Goal: Information Seeking & Learning: Learn about a topic

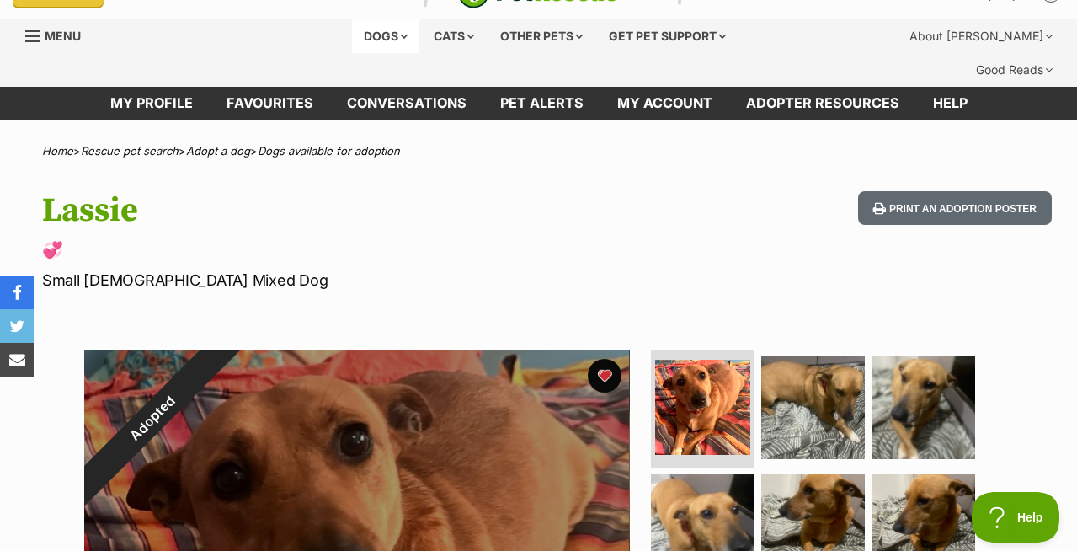
click at [388, 41] on div "Dogs" at bounding box center [385, 36] width 67 height 34
click at [393, 36] on div "Dogs" at bounding box center [385, 36] width 67 height 34
click at [396, 35] on div "Dogs" at bounding box center [385, 36] width 67 height 34
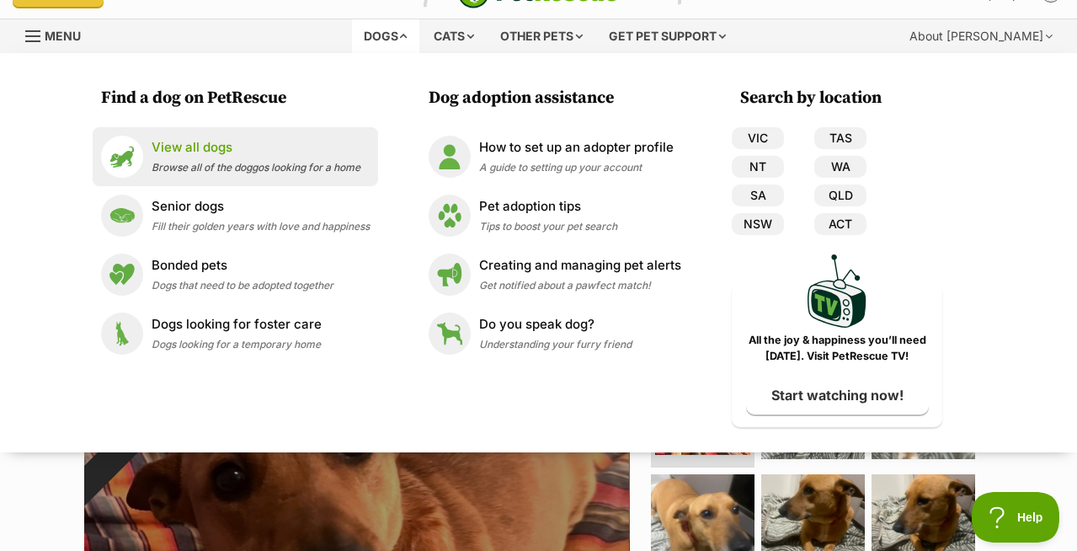
click at [183, 161] on span "Browse all of the doggos looking for a home" at bounding box center [256, 167] width 209 height 13
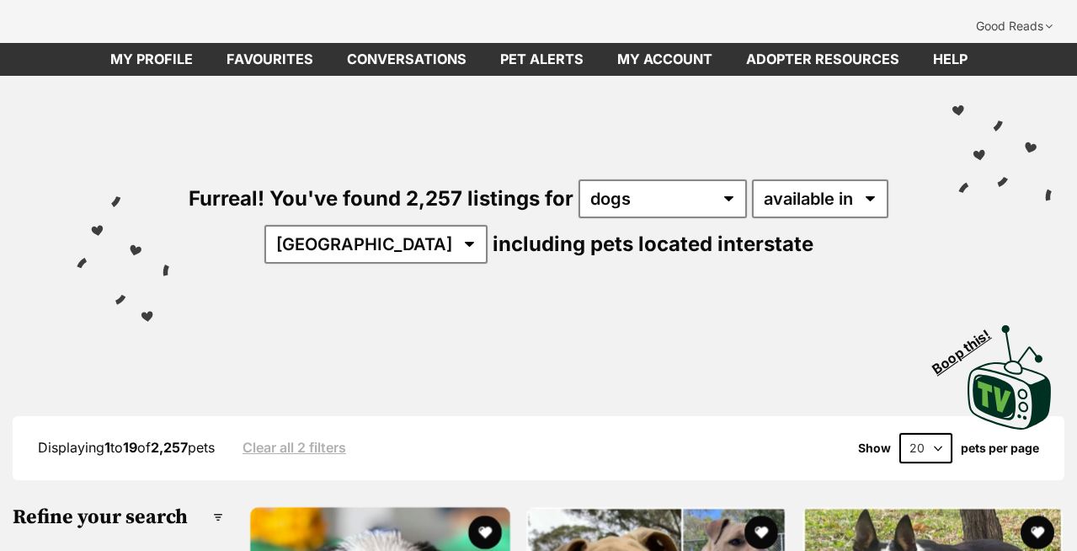
scroll to position [77, 0]
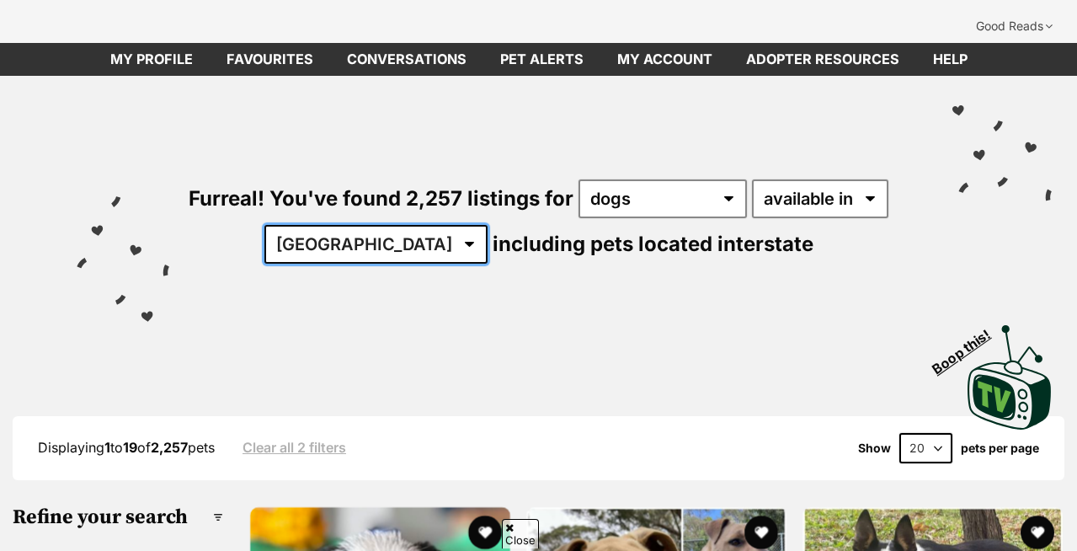
click at [462, 225] on select "Australia ACT NSW NT QLD SA TAS VIC WA" at bounding box center [375, 244] width 223 height 39
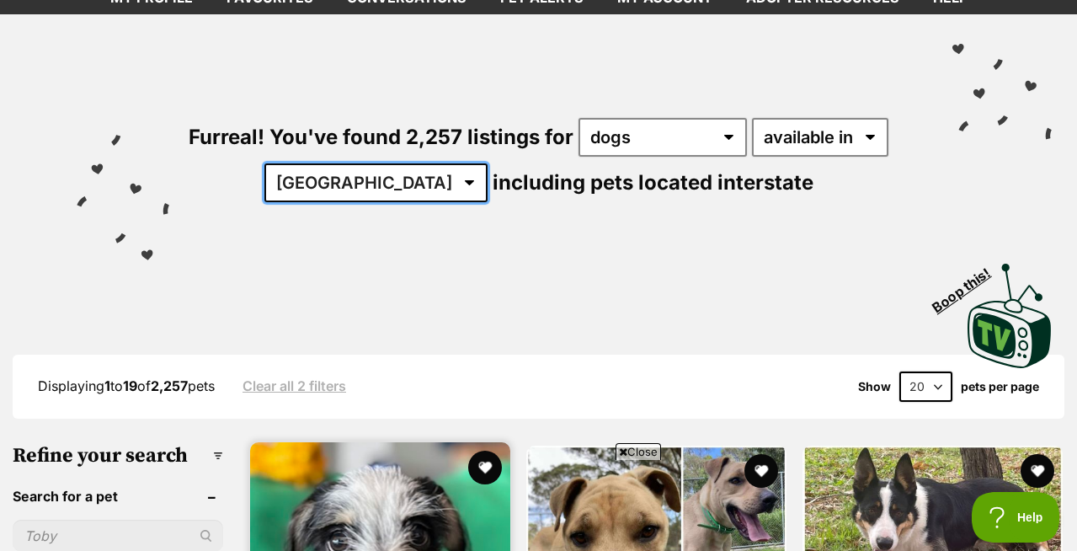
scroll to position [418, 0]
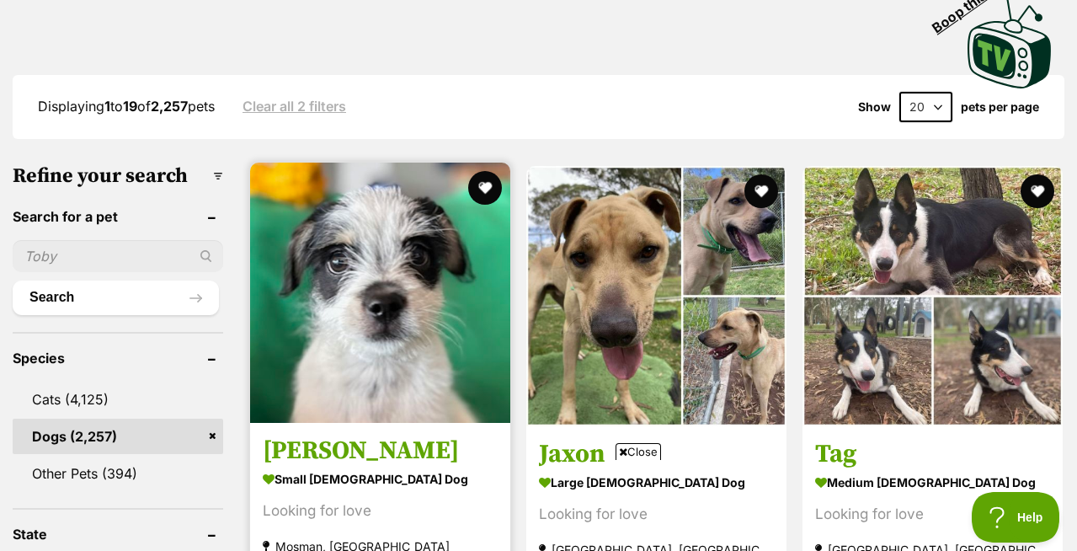
click at [338, 324] on img at bounding box center [380, 292] width 260 height 260
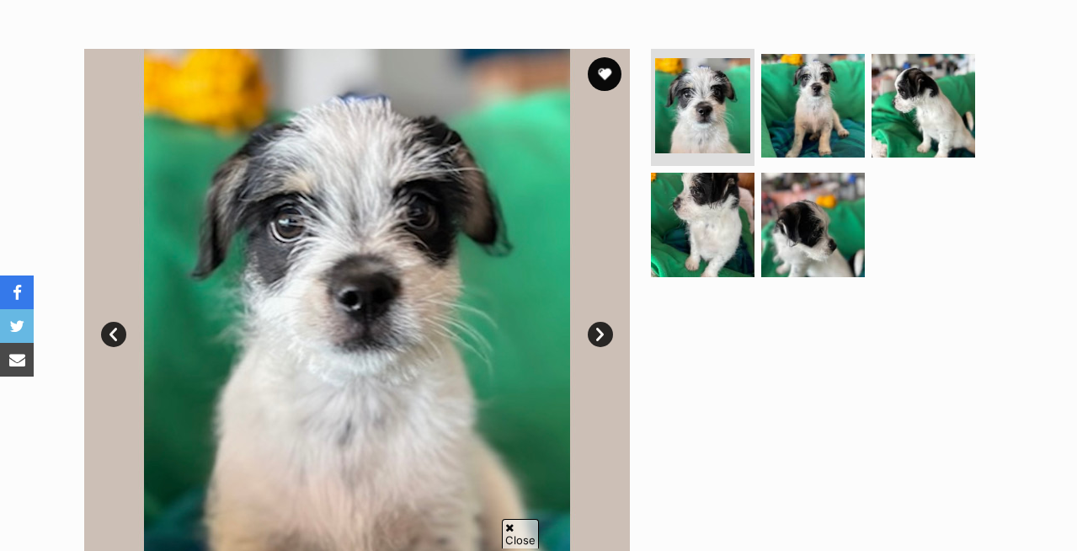
scroll to position [343, 0]
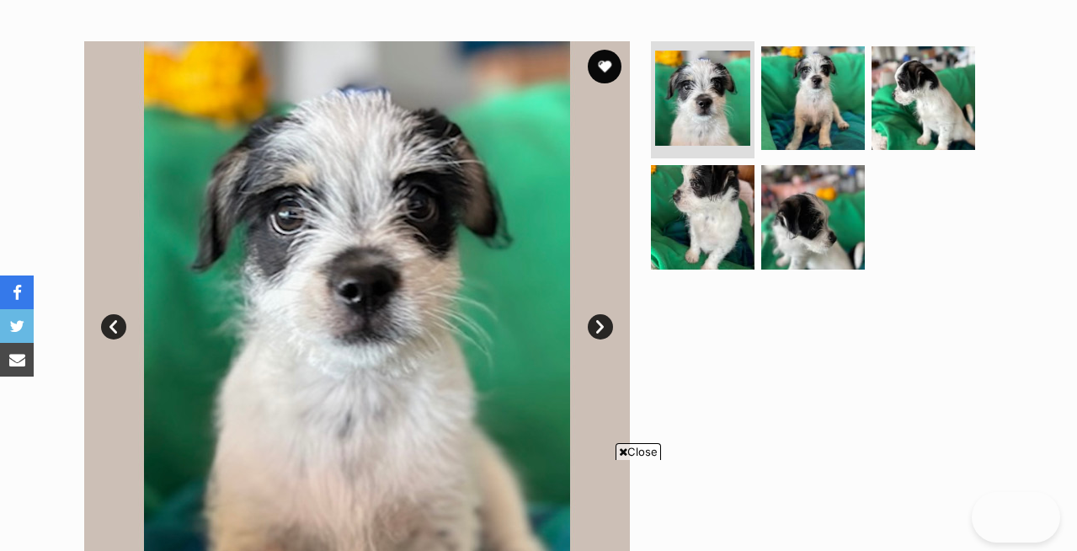
click at [601, 314] on link "Next" at bounding box center [600, 326] width 25 height 25
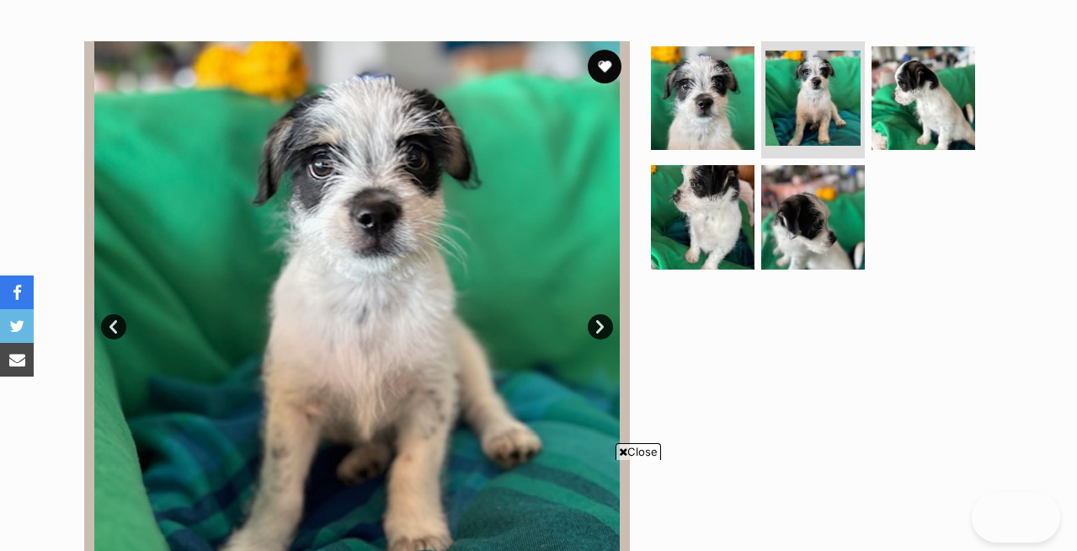
click at [601, 314] on link "Next" at bounding box center [600, 326] width 25 height 25
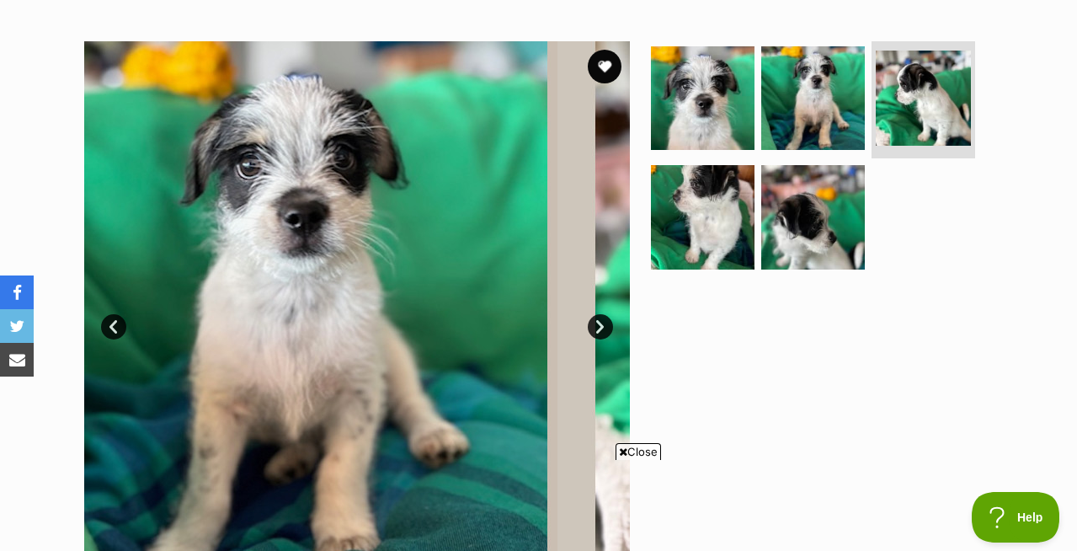
scroll to position [0, 0]
click at [601, 314] on link "Next" at bounding box center [600, 326] width 25 height 25
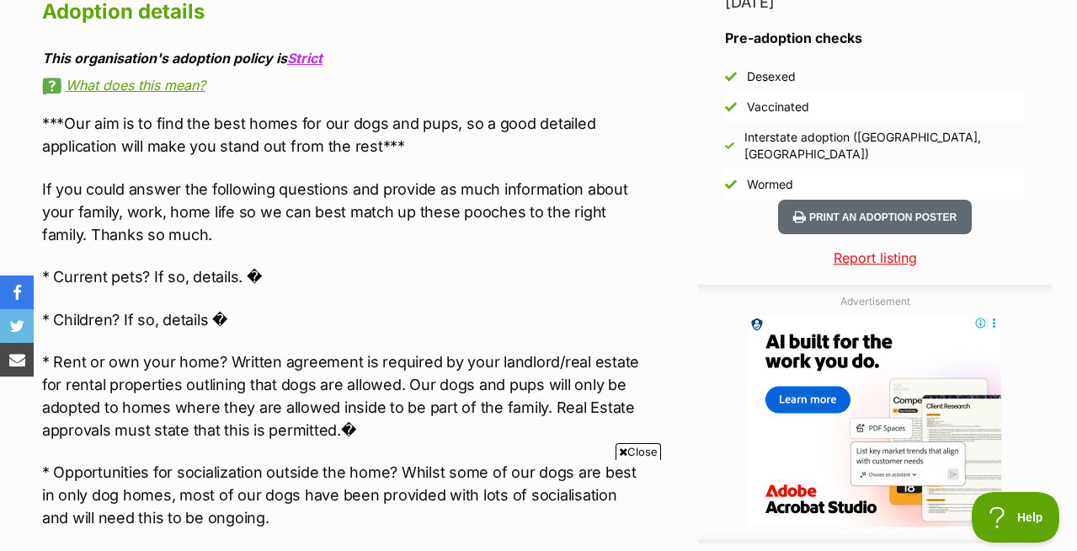
scroll to position [1536, 0]
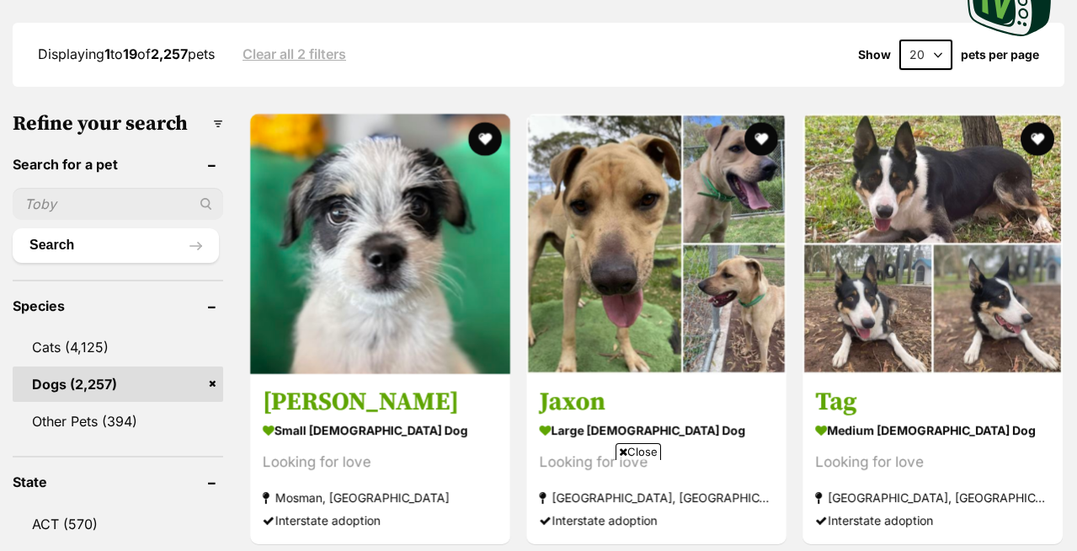
scroll to position [697, 0]
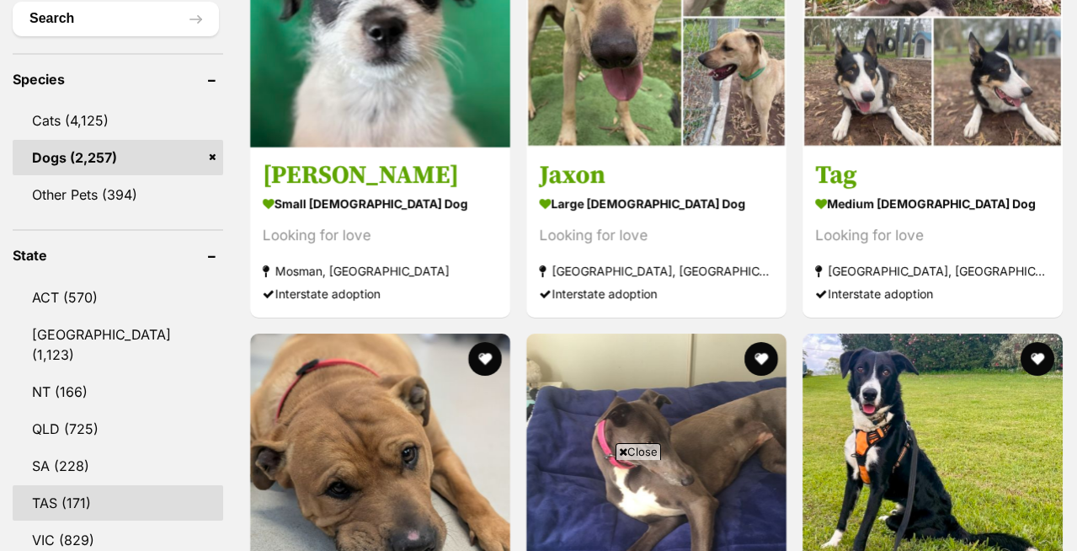
click at [59, 485] on link "TAS (171)" at bounding box center [118, 502] width 210 height 35
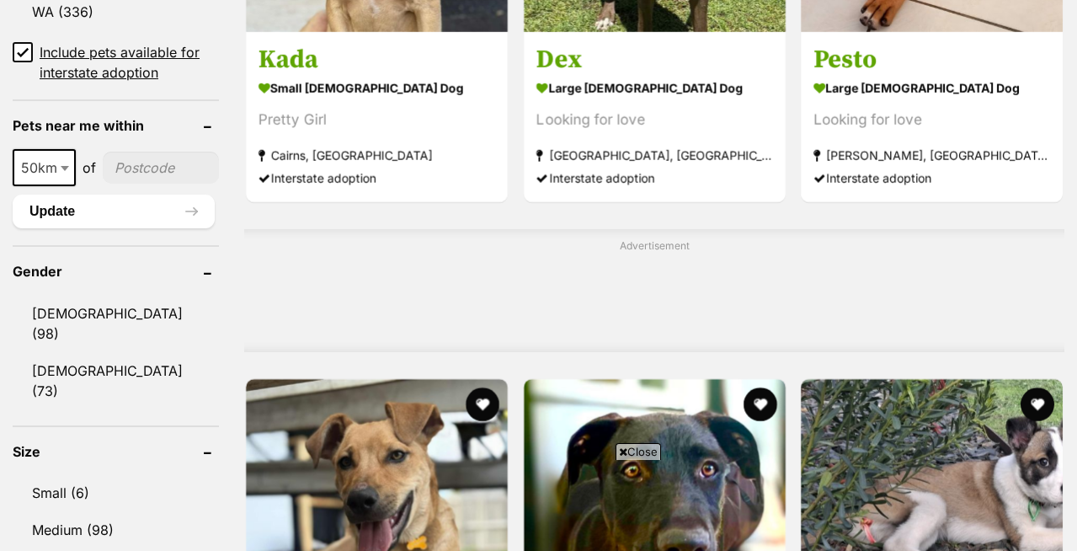
scroll to position [1448, 0]
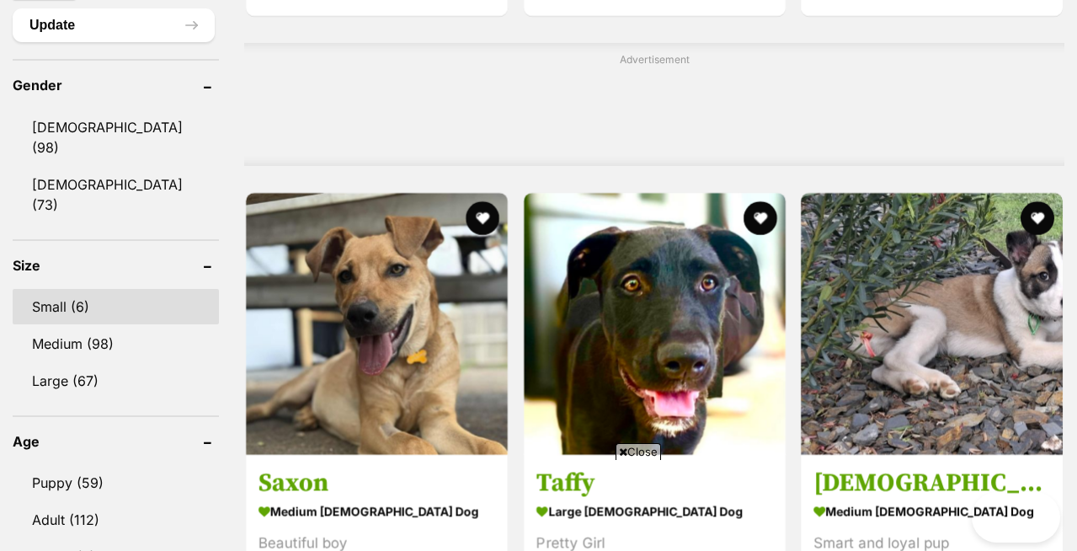
click at [59, 289] on link "Small (6)" at bounding box center [116, 306] width 206 height 35
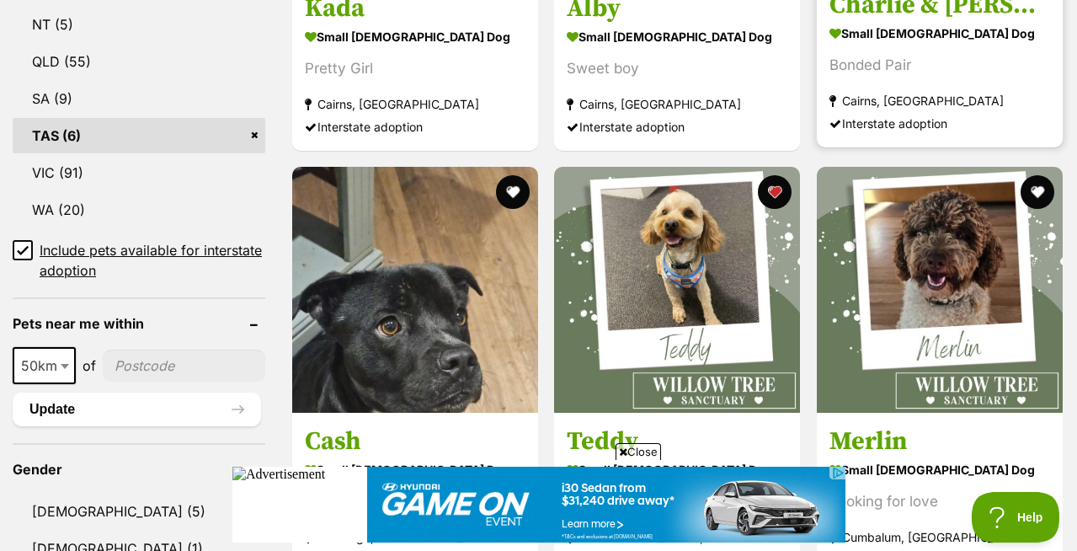
scroll to position [1027, 0]
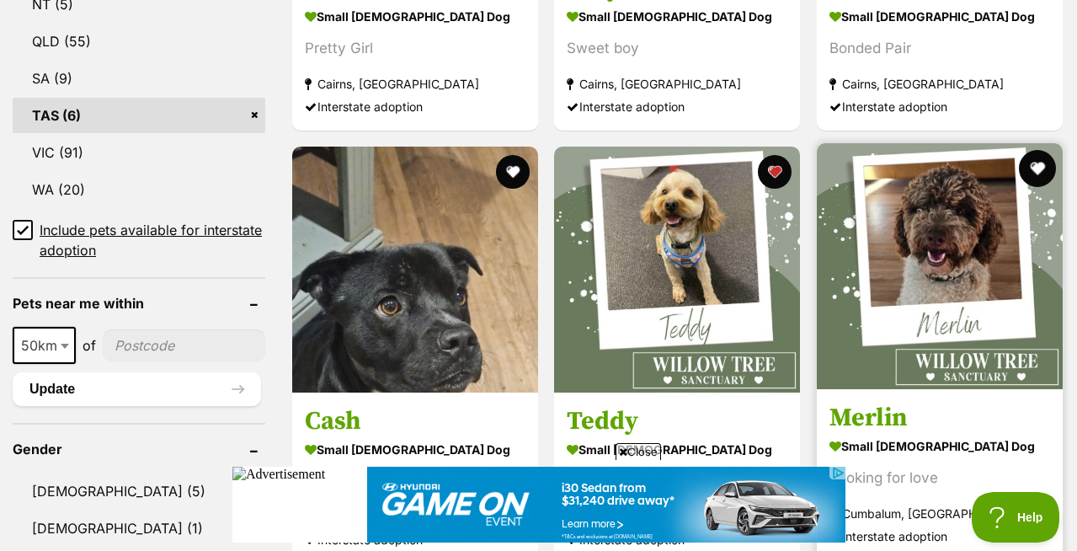
click at [1042, 150] on button "favourite" at bounding box center [1037, 168] width 37 height 37
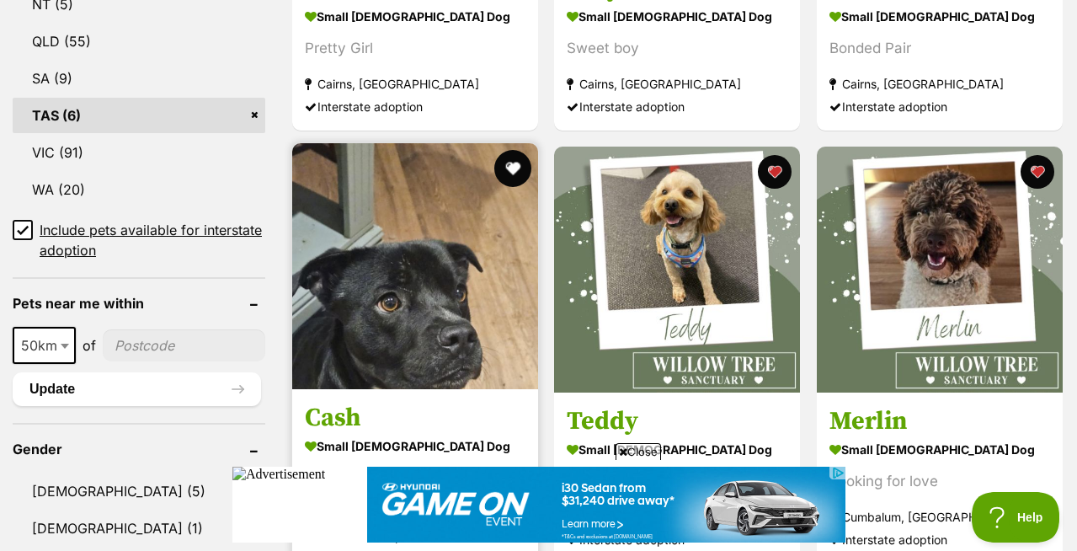
click at [514, 150] on button "favourite" at bounding box center [512, 168] width 37 height 37
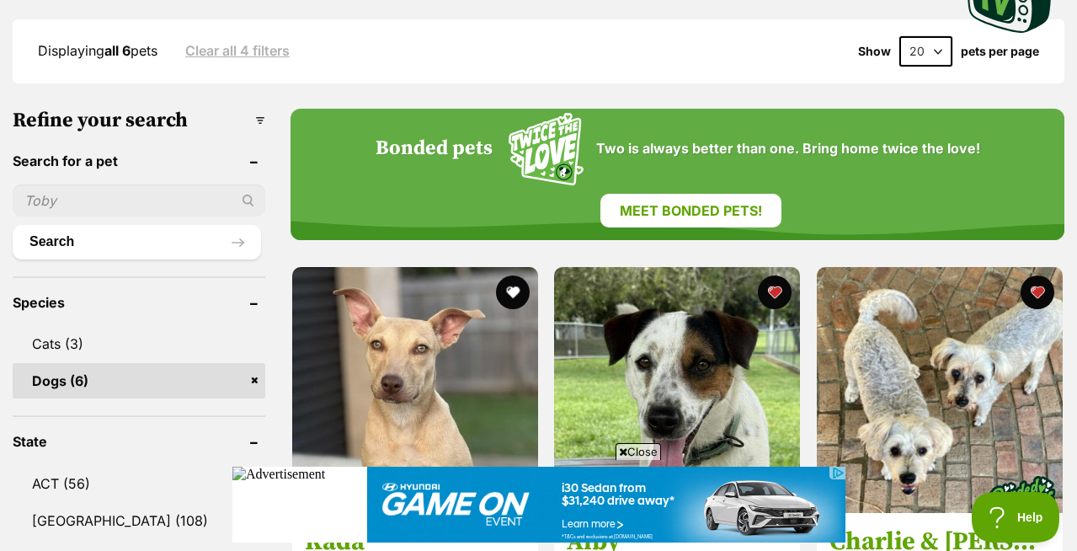
scroll to position [539, 0]
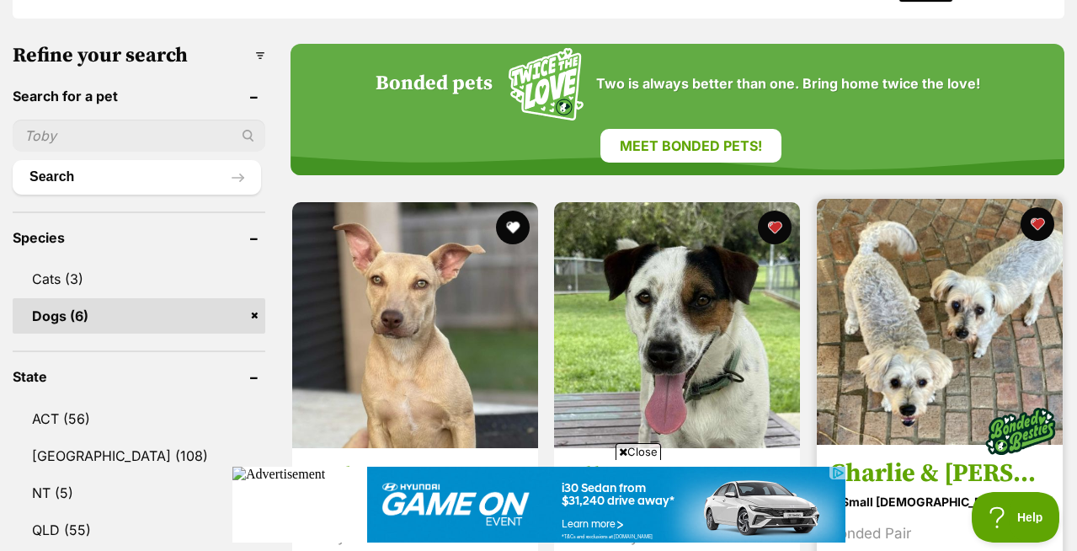
click at [924, 241] on img at bounding box center [940, 322] width 246 height 246
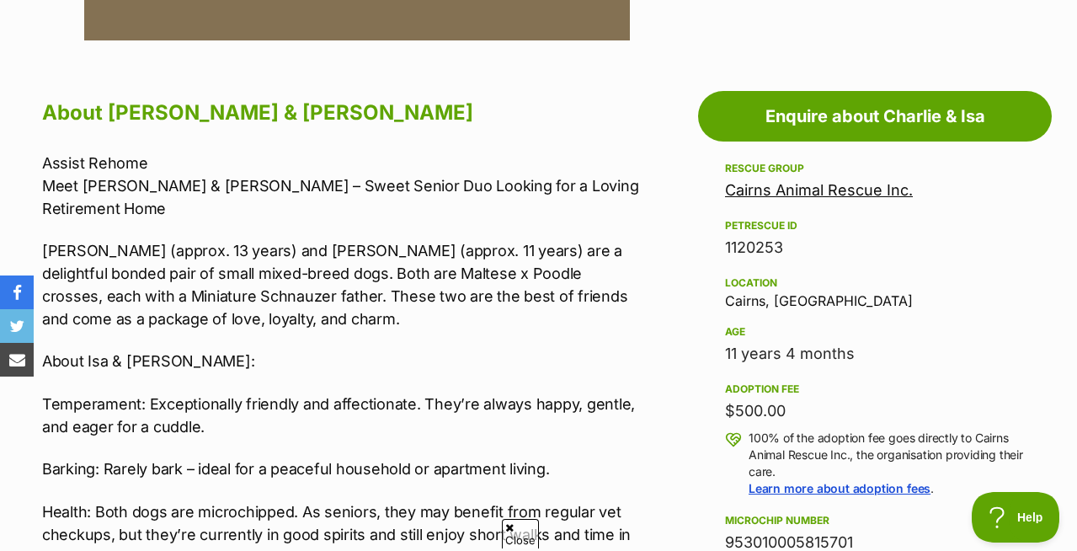
click at [849, 181] on link "Cairns Animal Rescue Inc." at bounding box center [819, 190] width 188 height 18
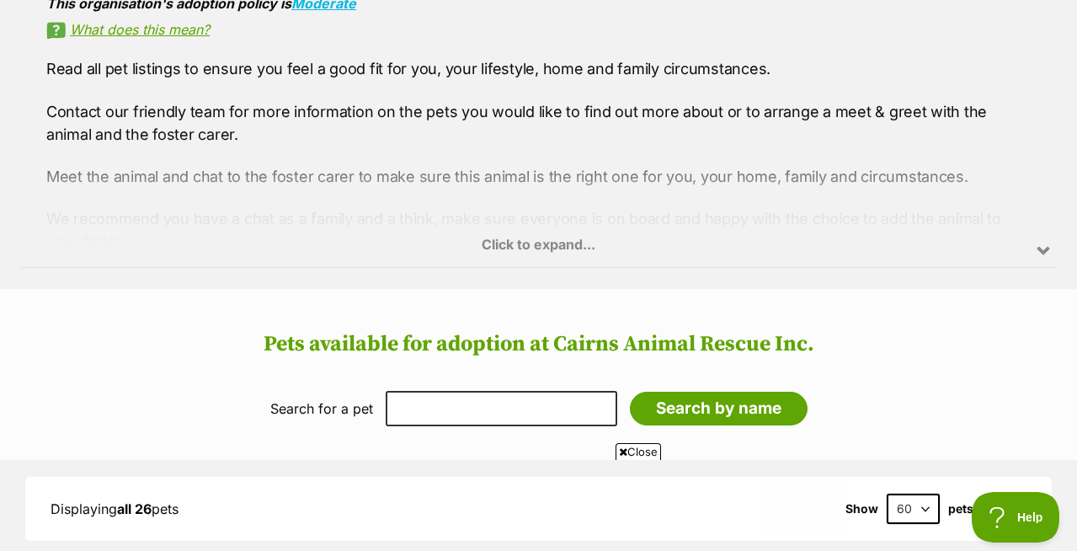
scroll to position [1292, 0]
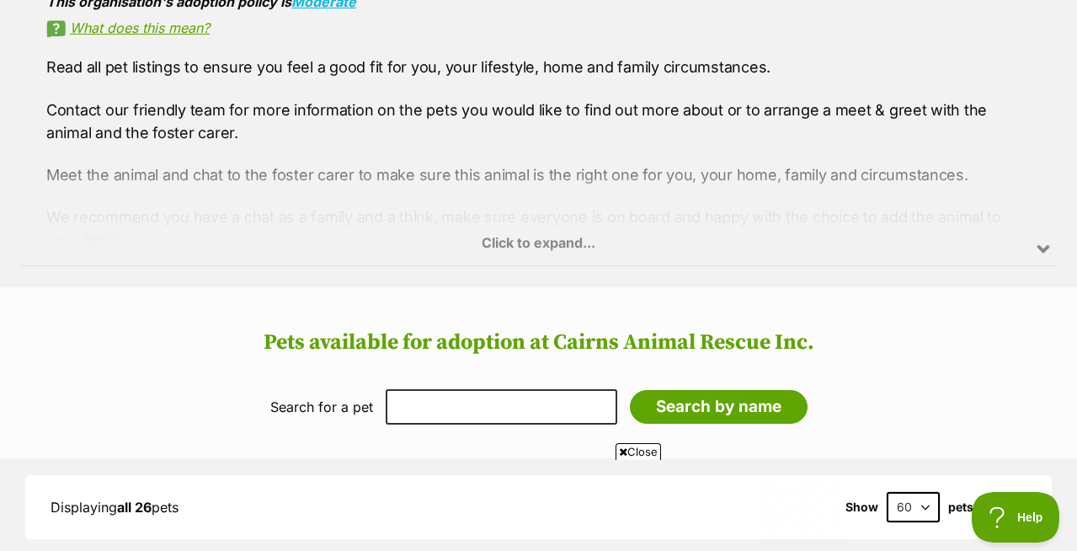
click at [508, 182] on div "Click to expand..." at bounding box center [538, 199] width 1035 height 131
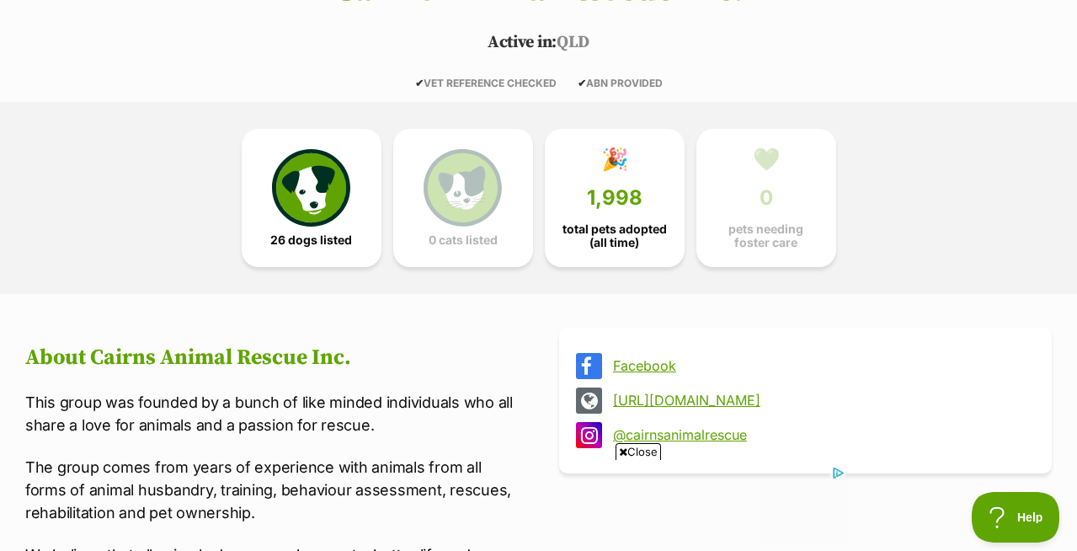
scroll to position [370, 0]
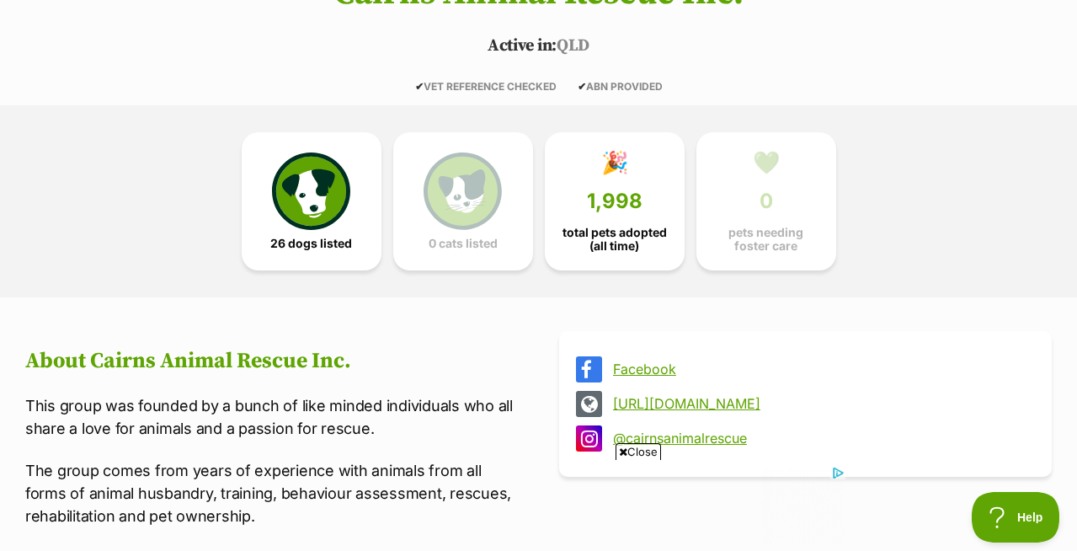
click at [754, 396] on link "http://cairnsanimalrescue.org.au" at bounding box center [820, 403] width 415 height 15
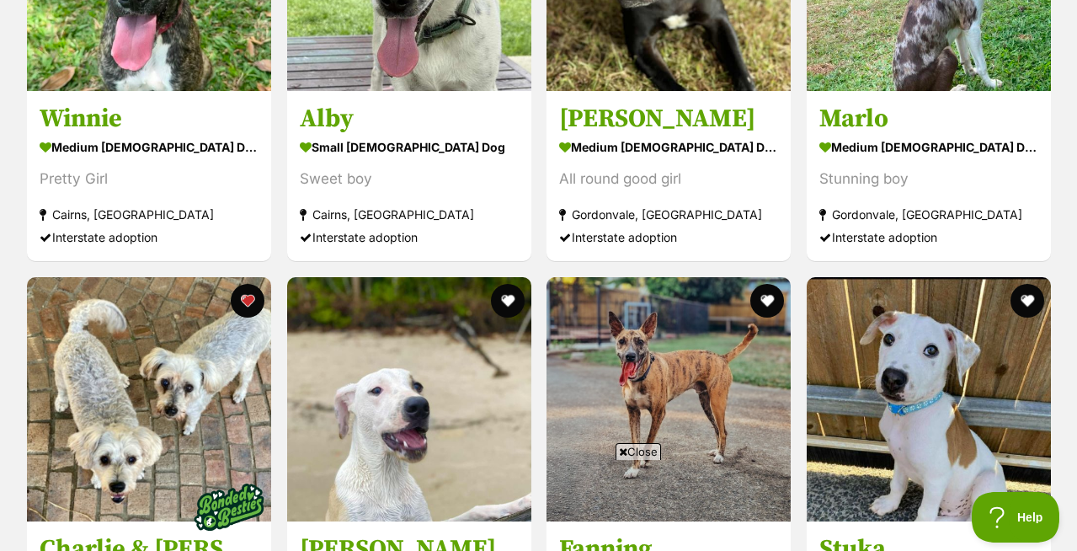
scroll to position [2894, 0]
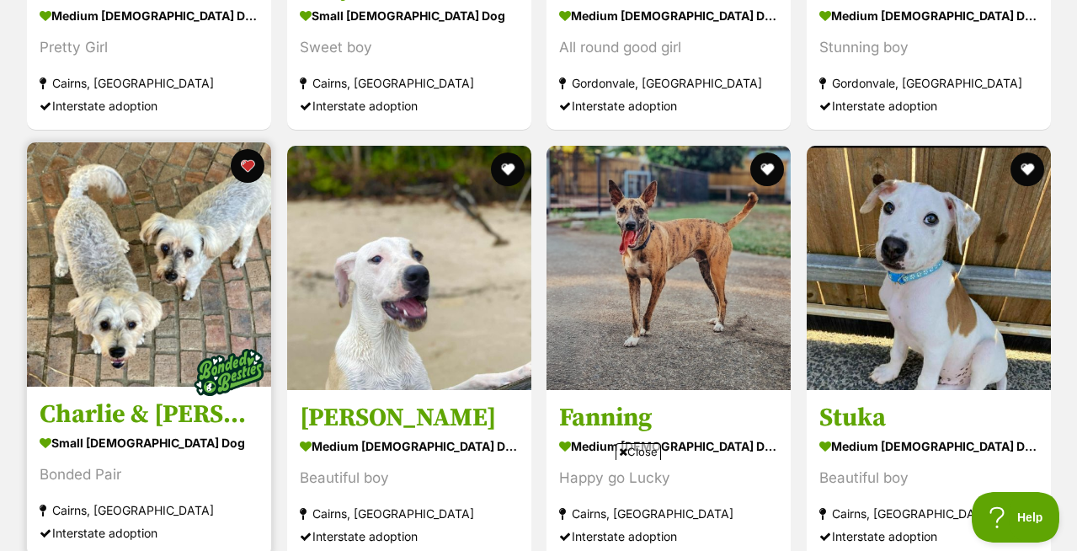
click at [128, 144] on img at bounding box center [149, 264] width 244 height 244
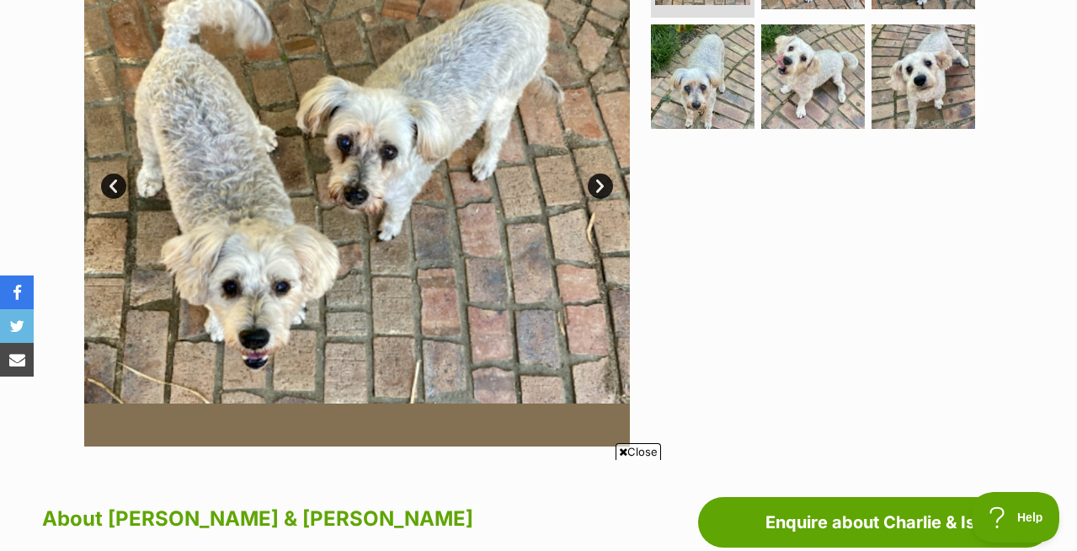
scroll to position [359, 0]
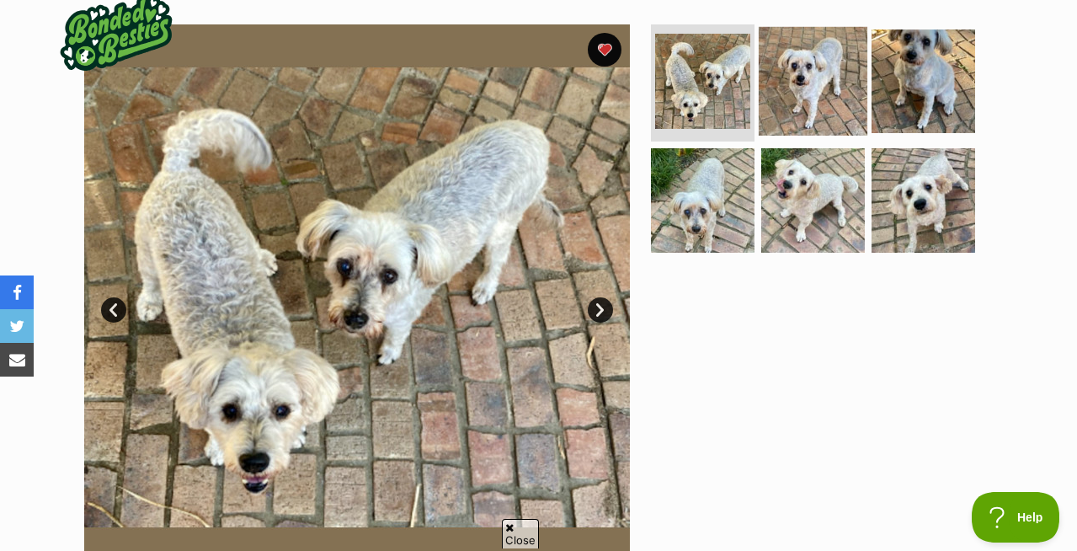
click at [809, 49] on img at bounding box center [813, 80] width 109 height 109
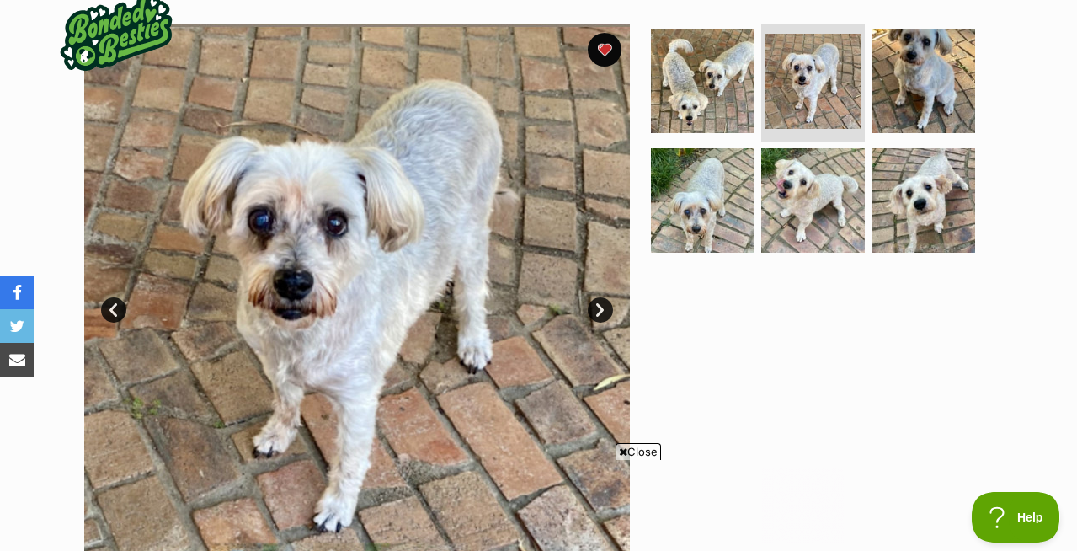
scroll to position [0, 0]
click at [598, 297] on link "Next" at bounding box center [600, 309] width 25 height 25
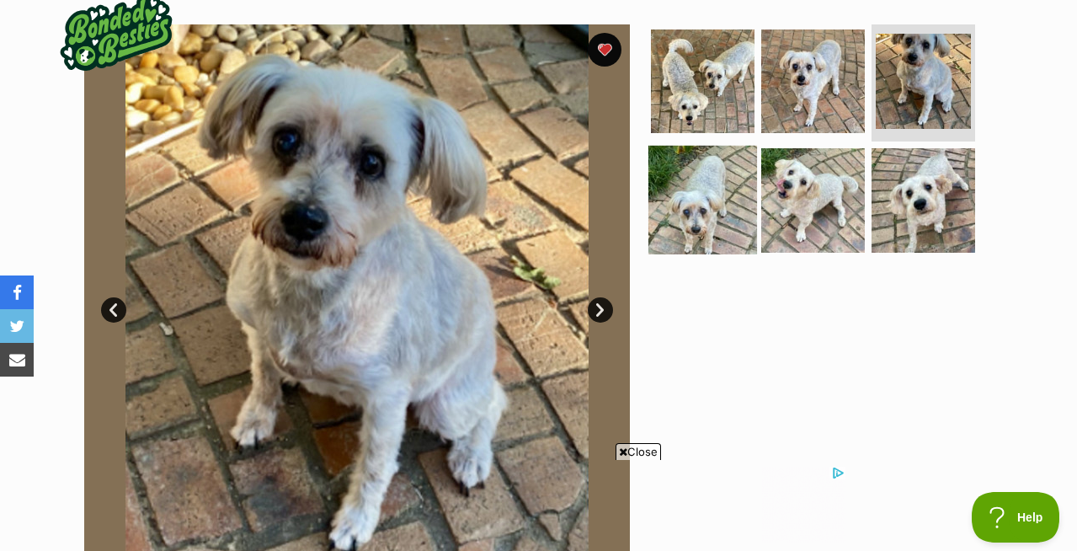
click at [706, 153] on img at bounding box center [702, 200] width 109 height 109
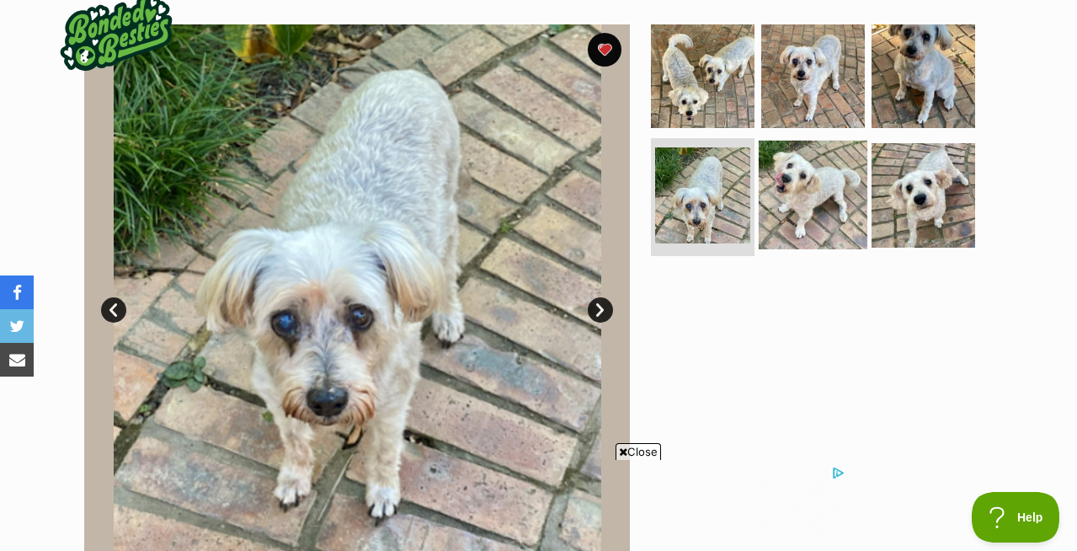
click at [806, 141] on img at bounding box center [813, 195] width 109 height 109
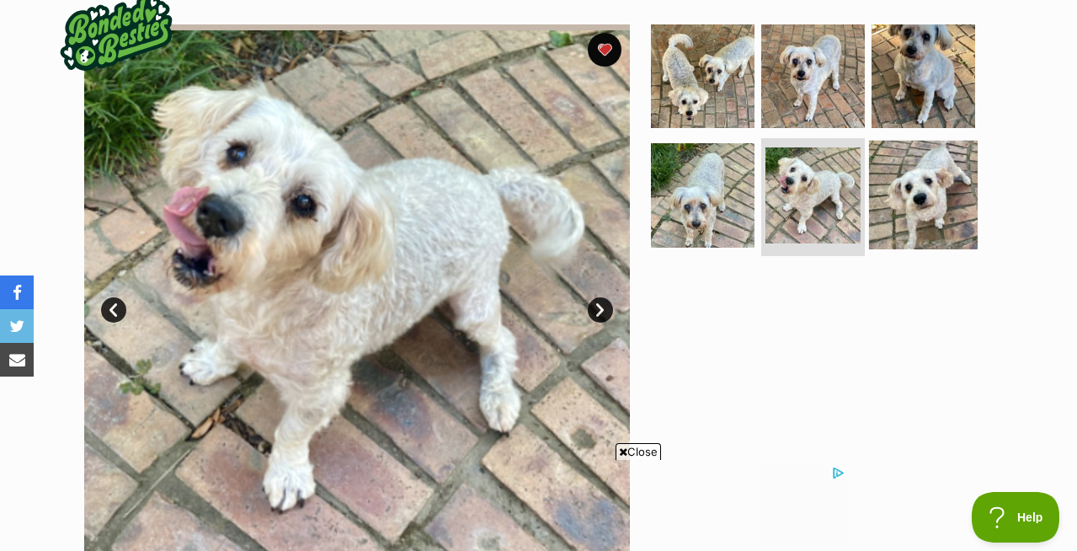
click at [906, 141] on img at bounding box center [923, 195] width 109 height 109
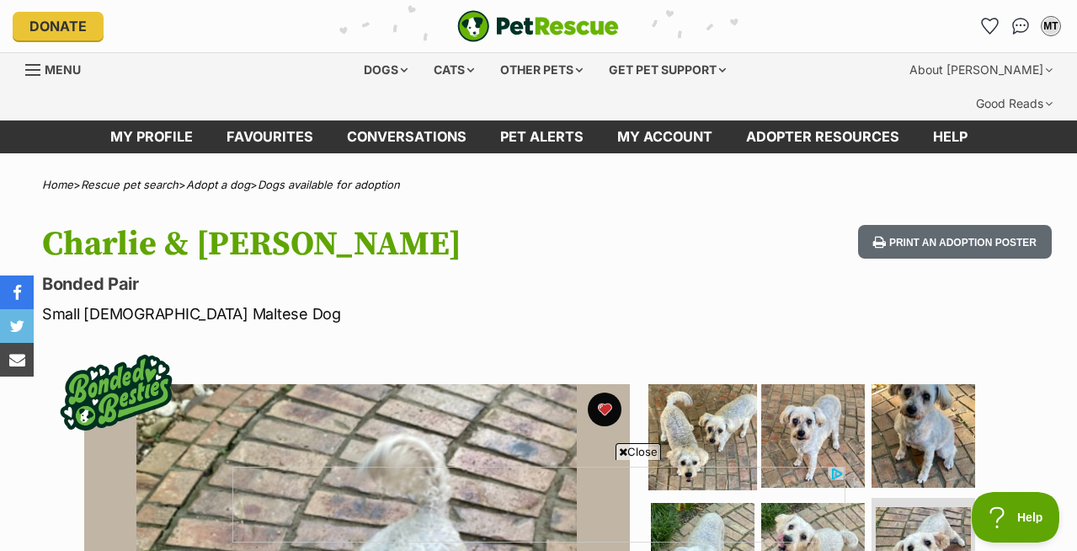
scroll to position [160, 0]
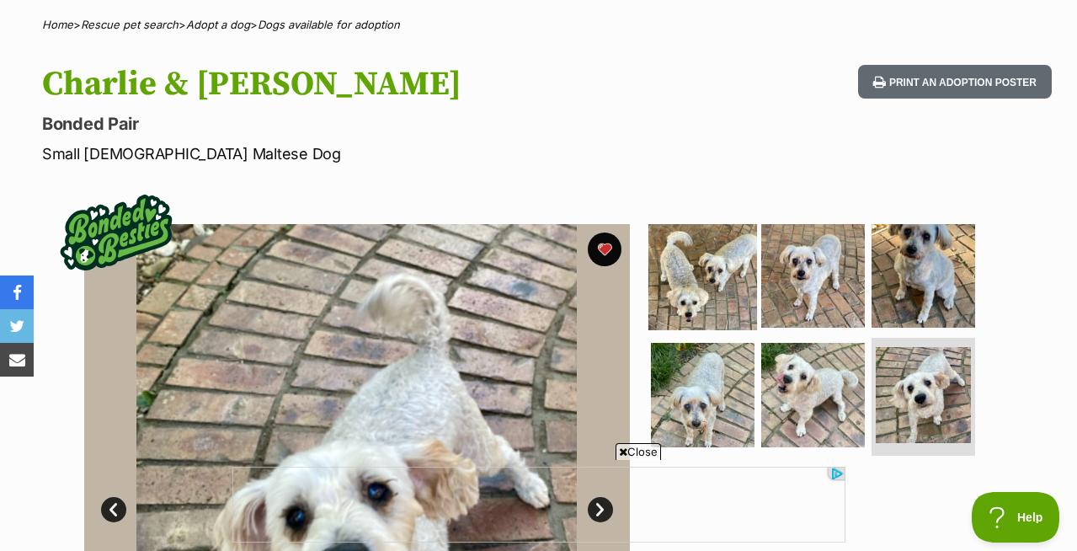
click at [706, 242] on img at bounding box center [702, 275] width 109 height 109
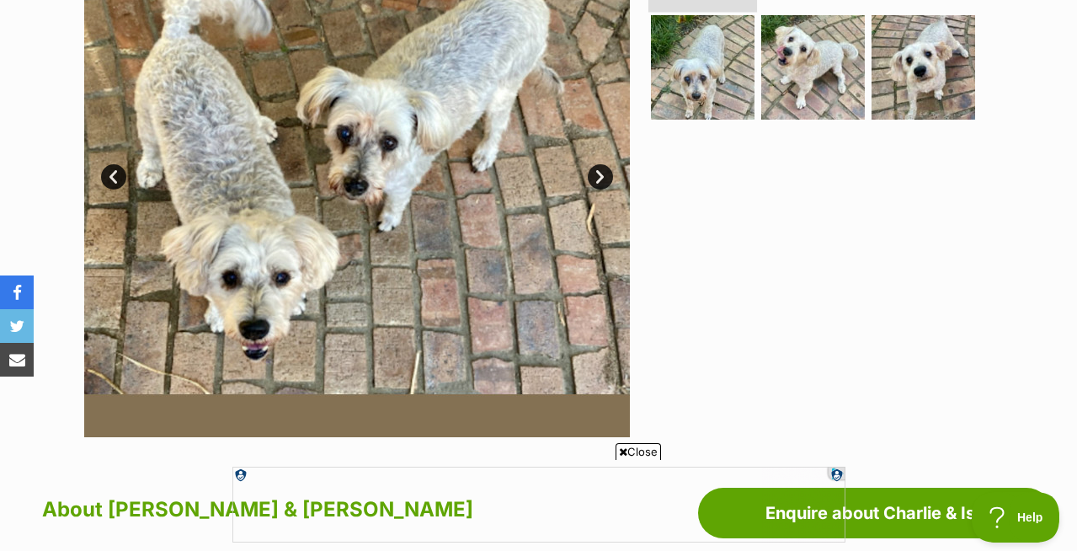
scroll to position [549, 0]
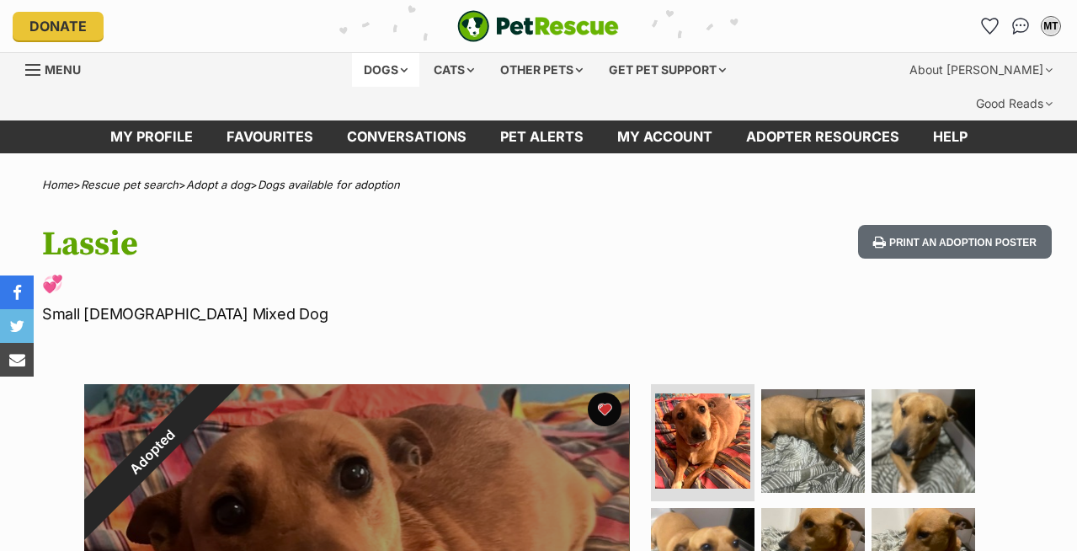
click at [384, 68] on div "Dogs" at bounding box center [385, 70] width 67 height 34
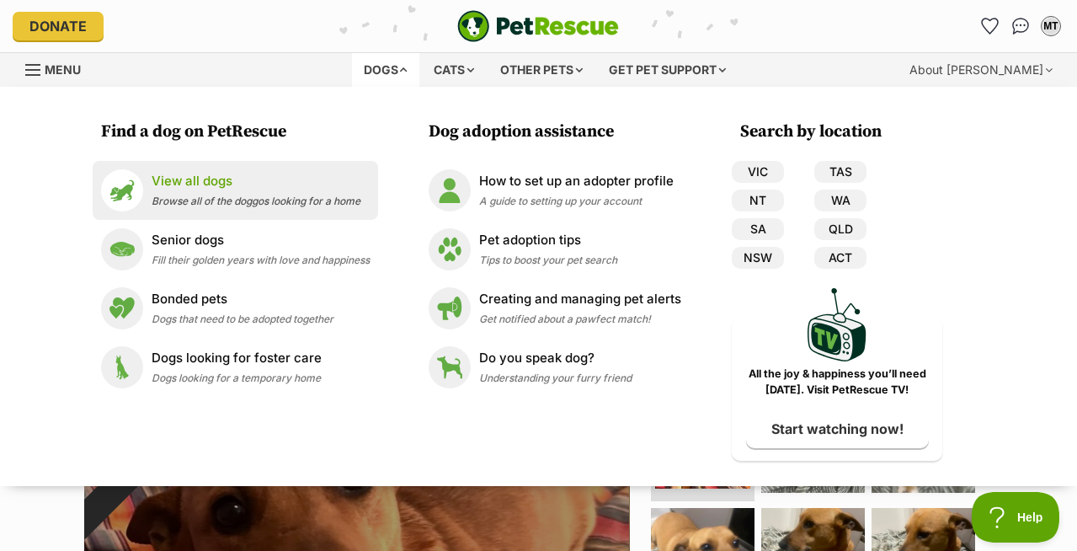
click at [193, 193] on div "View all dogs Browse all of the doggos looking for a home" at bounding box center [256, 190] width 209 height 36
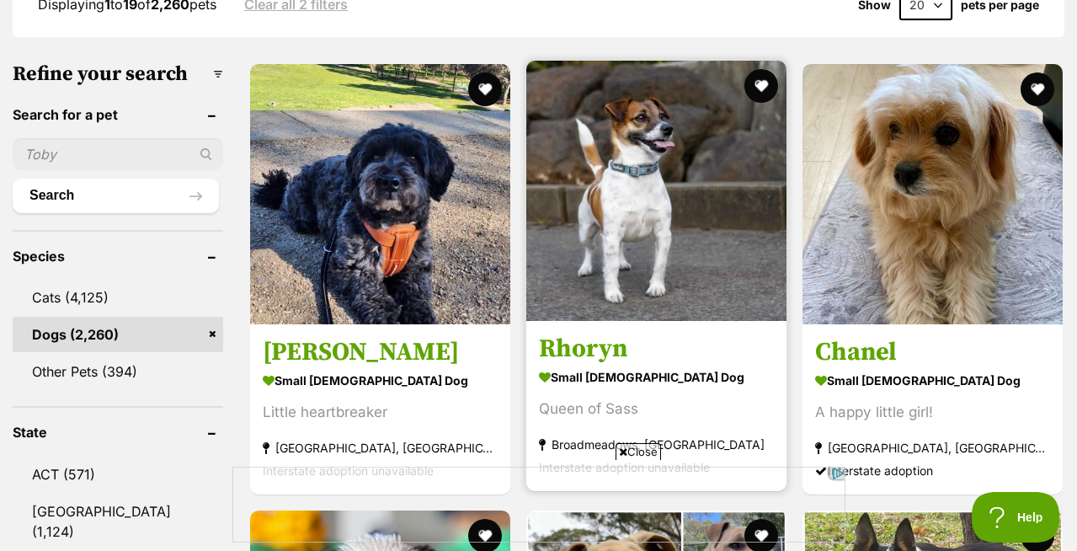
scroll to position [732, 0]
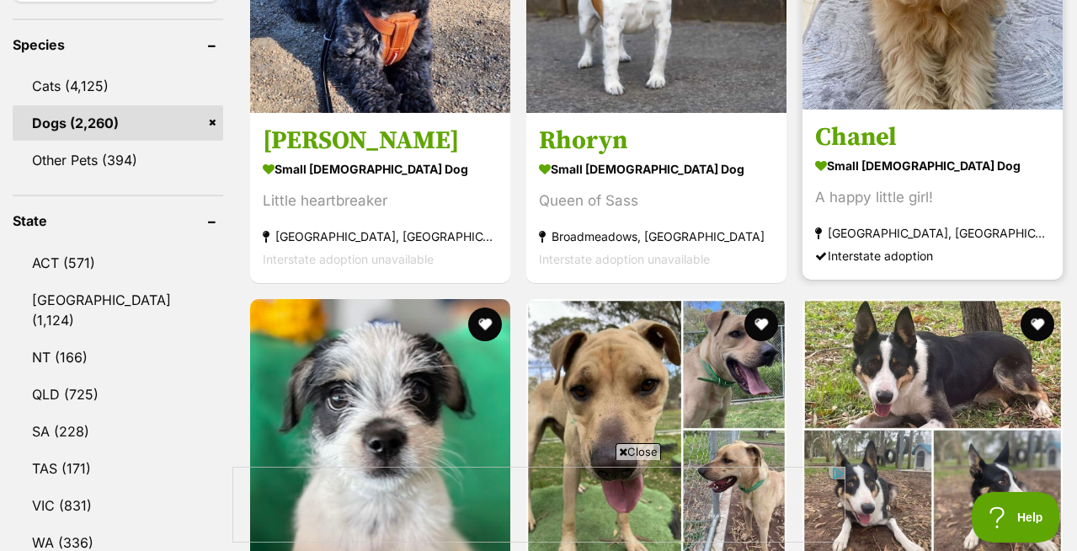
click at [936, 221] on strong "[GEOGRAPHIC_DATA], [GEOGRAPHIC_DATA]" at bounding box center [932, 232] width 235 height 23
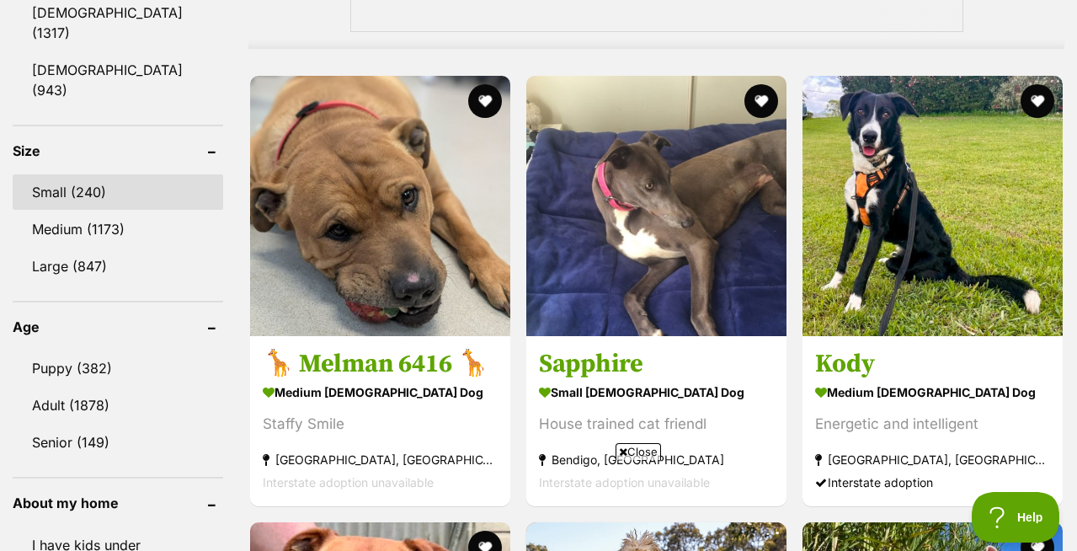
click at [56, 174] on link "Small (240)" at bounding box center [118, 191] width 210 height 35
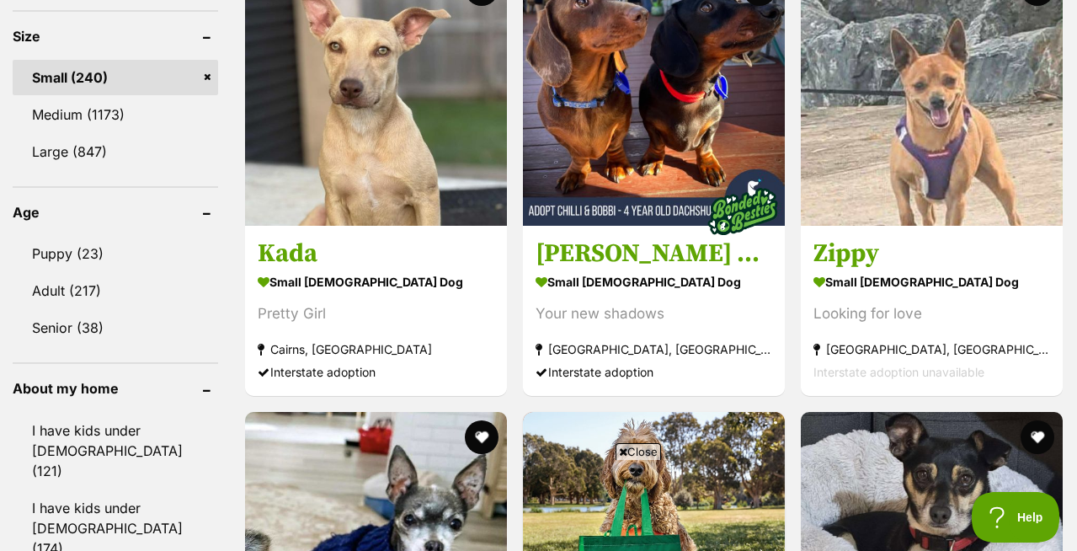
click at [69, 397] on ul "I have kids under [DEMOGRAPHIC_DATA] (121) I have kids under [DEMOGRAPHIC_DATA]…" at bounding box center [115, 547] width 205 height 301
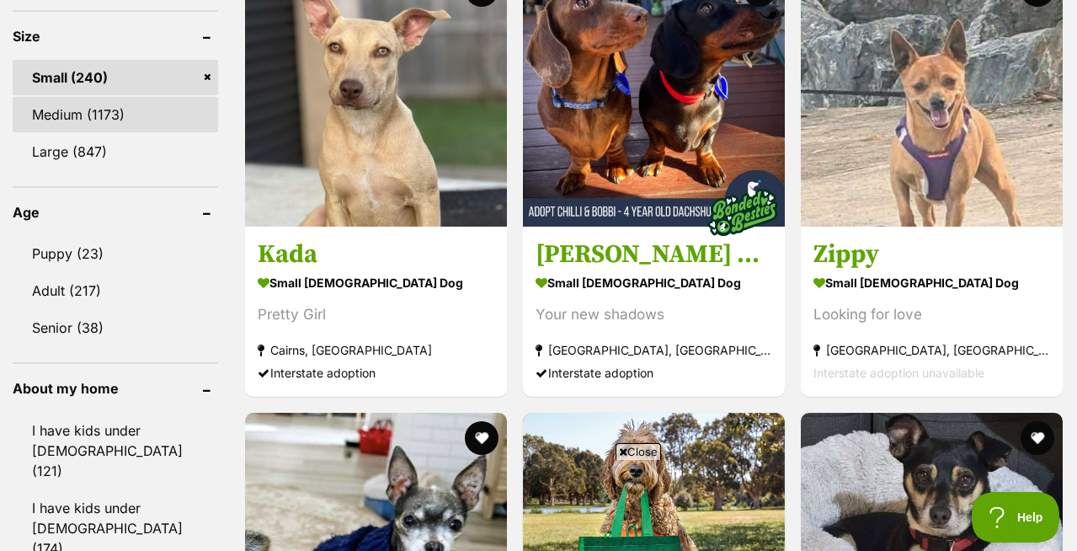
click at [56, 132] on link "Medium (1173)" at bounding box center [115, 114] width 205 height 35
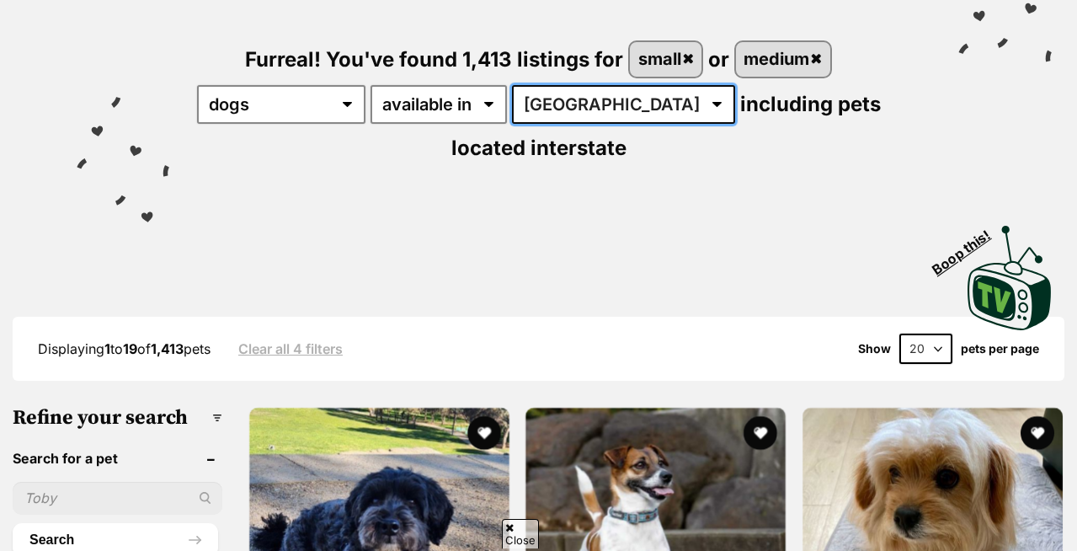
click at [641, 89] on select "[GEOGRAPHIC_DATA] [GEOGRAPHIC_DATA] [GEOGRAPHIC_DATA] [GEOGRAPHIC_DATA] [GEOGRA…" at bounding box center [623, 104] width 223 height 39
select select "TAS"
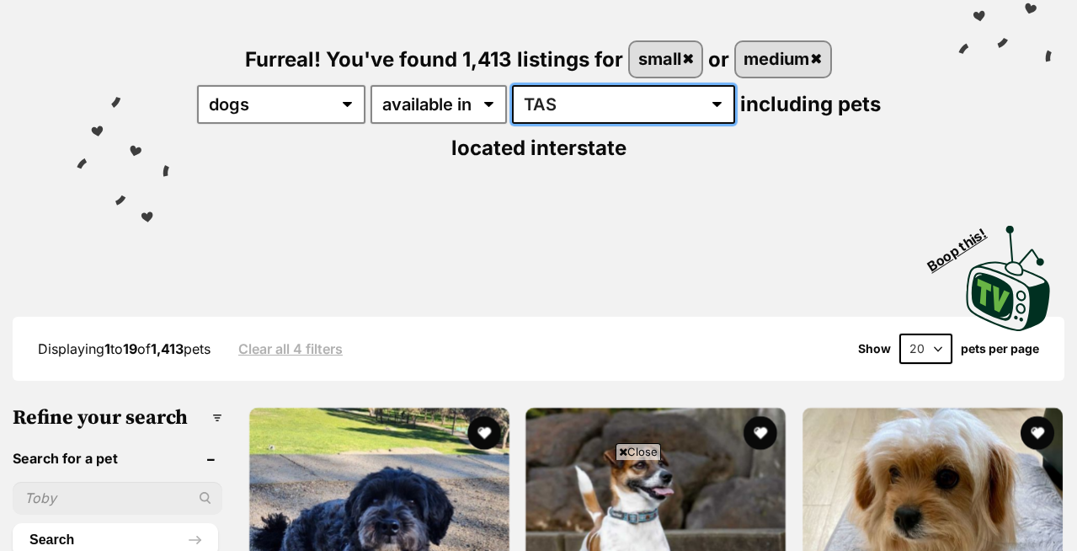
click at [525, 85] on select "Australia ACT NSW NT QLD SA TAS VIC WA" at bounding box center [623, 104] width 223 height 39
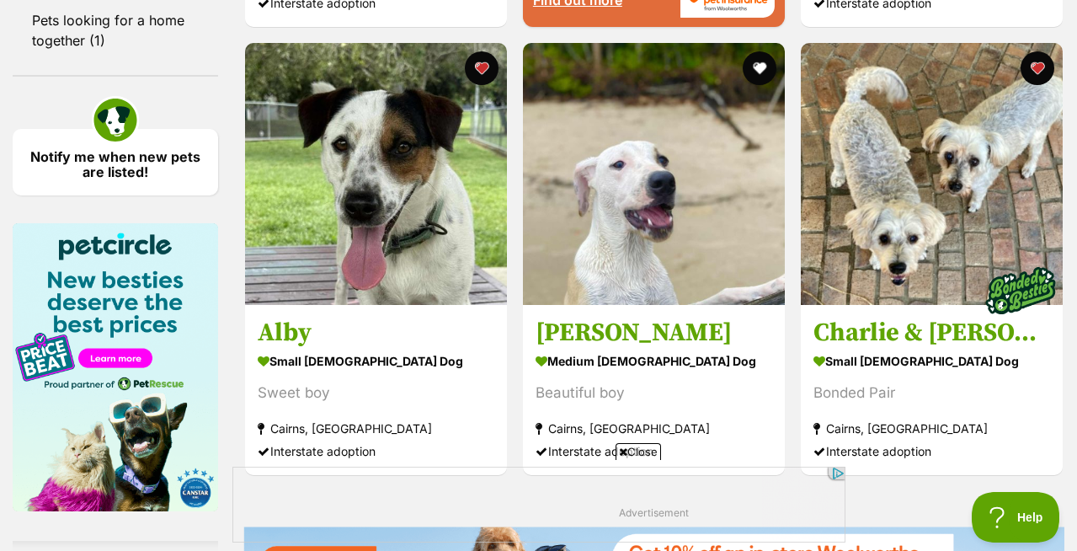
scroll to position [3560, 0]
